Goal: Task Accomplishment & Management: Manage account settings

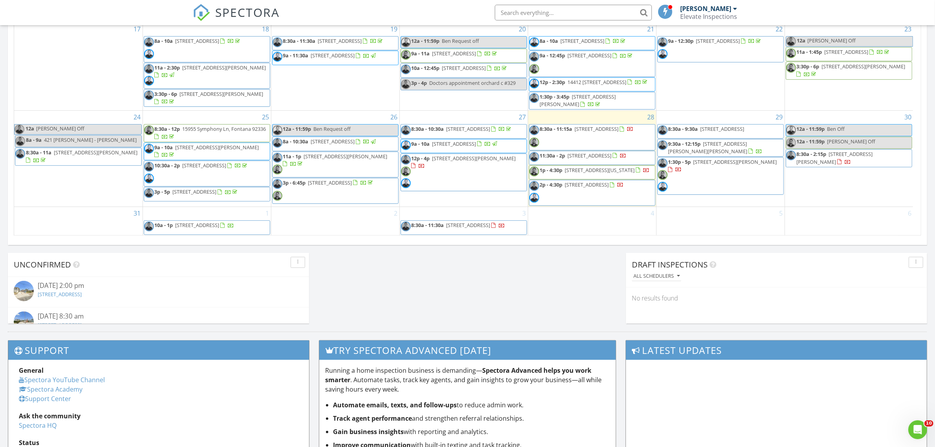
scroll to position [491, 0]
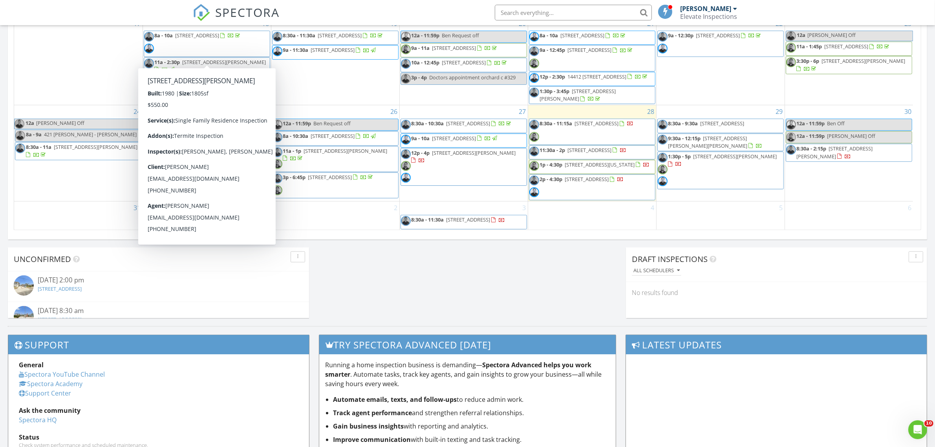
click at [237, 16] on span "SPECTORA" at bounding box center [248, 12] width 64 height 16
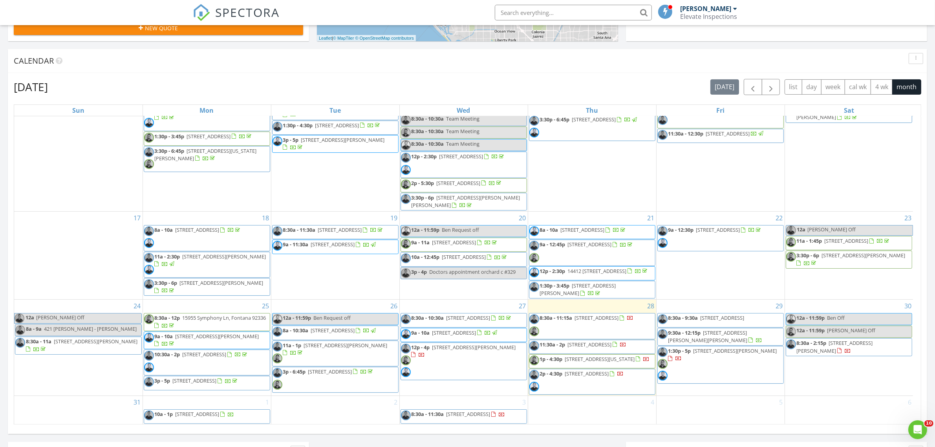
scroll to position [491, 0]
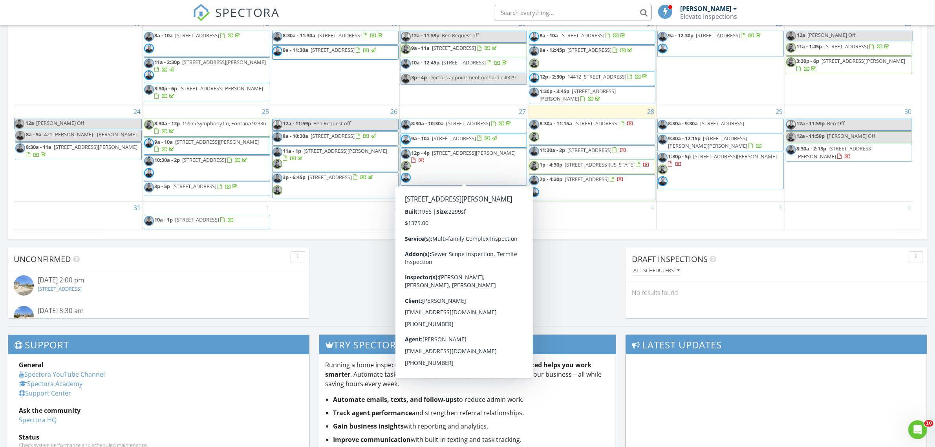
click at [502, 176] on span "12p - 4p [STREET_ADDRESS][PERSON_NAME]" at bounding box center [464, 167] width 126 height 36
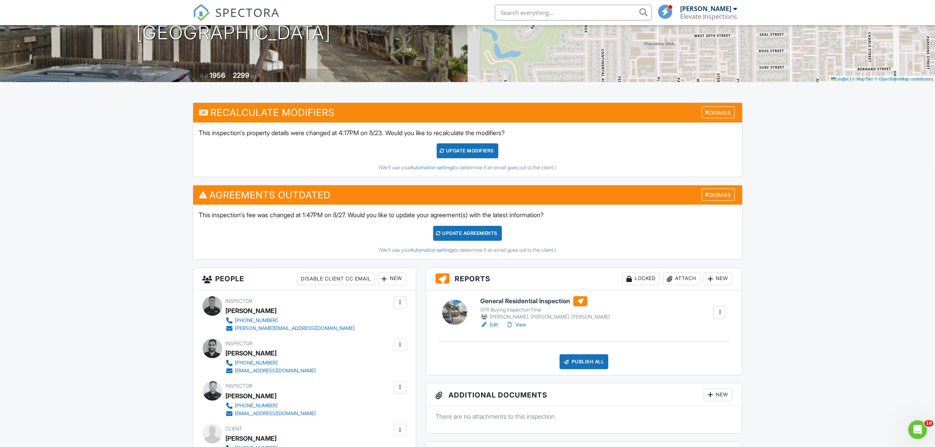
scroll to position [147, 0]
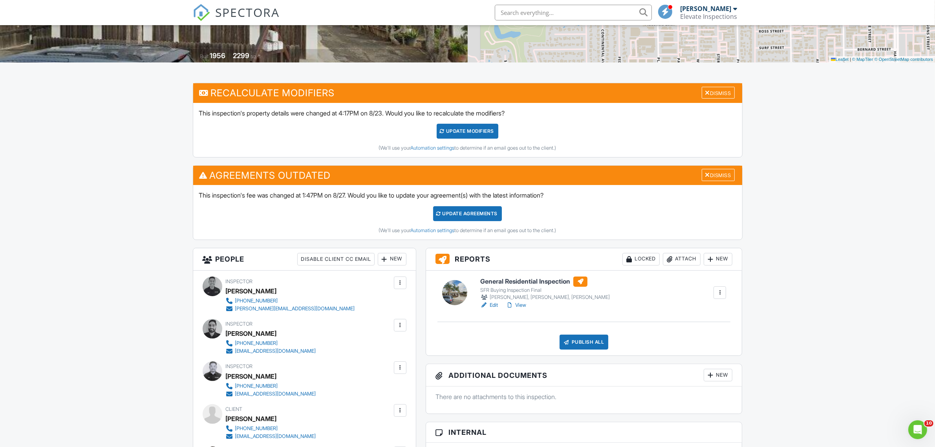
click at [489, 309] on link "Edit" at bounding box center [489, 305] width 18 height 8
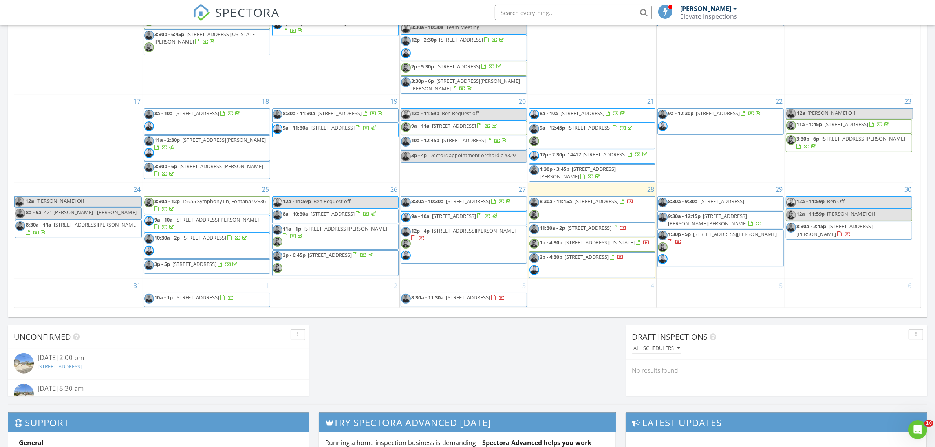
scroll to position [462, 0]
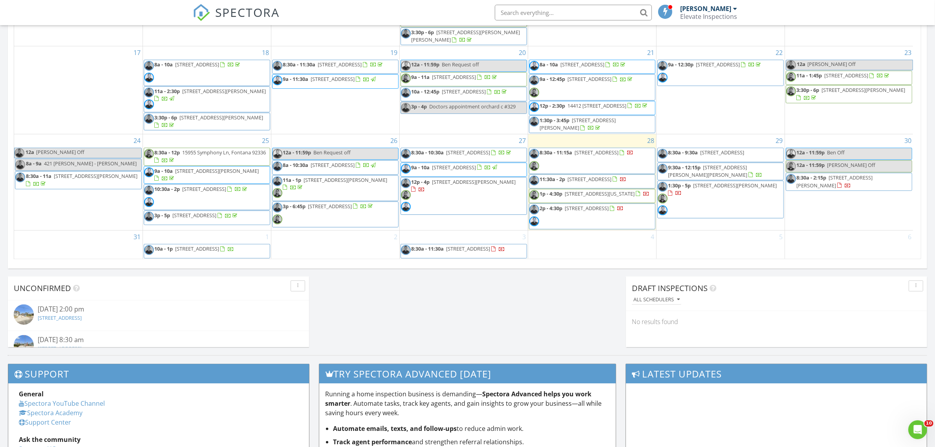
click at [483, 184] on span "12p - 4p 2028 Wallace Ave , Costa Mesa 92627" at bounding box center [464, 196] width 126 height 36
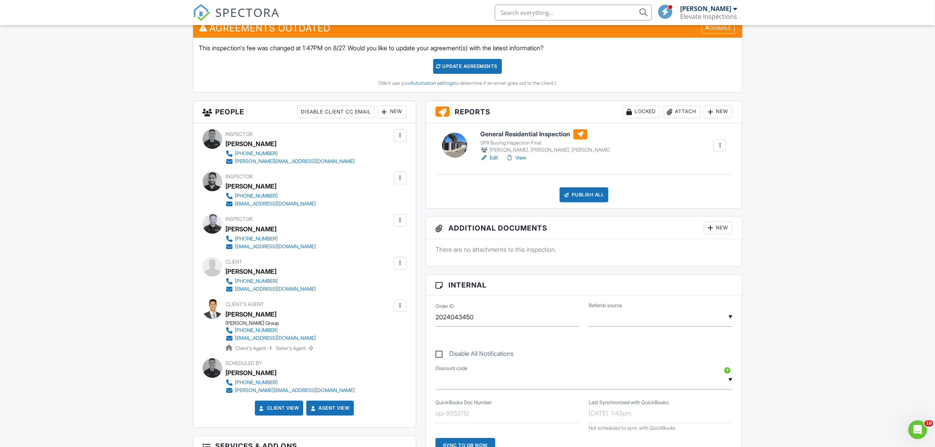
scroll to position [245, 0]
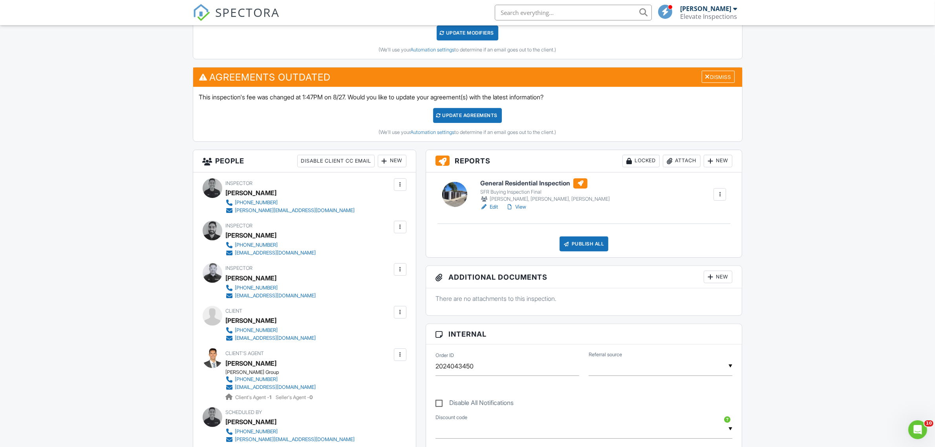
click at [492, 208] on link "Edit" at bounding box center [489, 207] width 18 height 8
